Goal: Transaction & Acquisition: Book appointment/travel/reservation

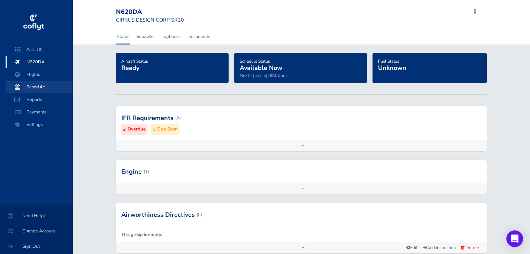
click at [37, 88] on span "Schedule" at bounding box center [39, 87] width 53 height 13
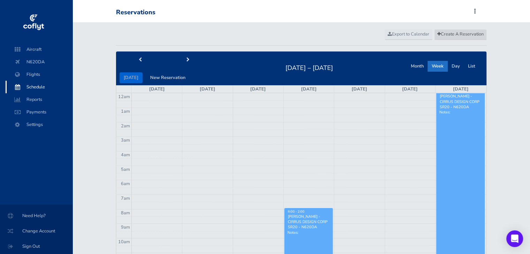
click at [461, 35] on span "Create A Reservation" at bounding box center [460, 34] width 46 height 6
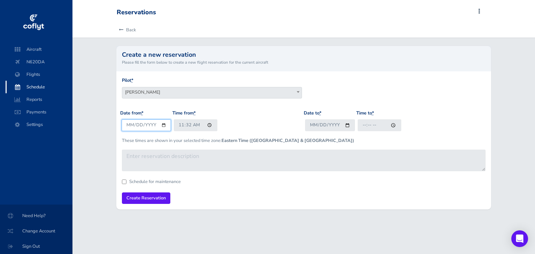
click at [162, 125] on input "[DATE]" at bounding box center [147, 124] width 50 height 11
type input "[DATE]"
click at [207, 125] on input "11:32" at bounding box center [196, 124] width 44 height 11
type input "08:00"
click at [332, 128] on input "Date to *" at bounding box center [330, 124] width 50 height 11
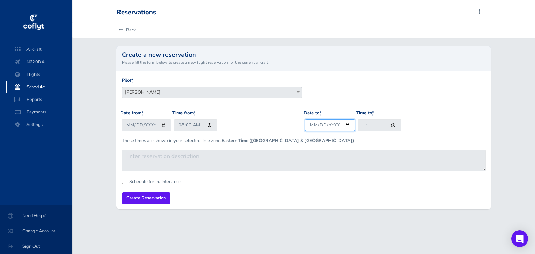
click at [344, 126] on input "Date to *" at bounding box center [330, 124] width 50 height 11
type input "[DATE]"
click at [395, 124] on input "Time to *" at bounding box center [380, 124] width 44 height 11
type input "13:00"
click at [147, 197] on input "Create Reservation" at bounding box center [146, 198] width 48 height 11
